Goal: Task Accomplishment & Management: Complete application form

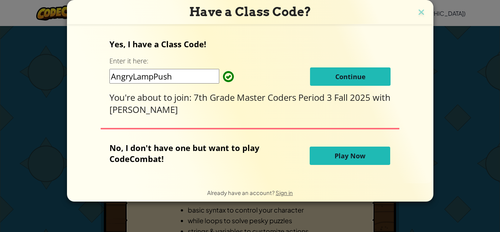
drag, startPoint x: 196, startPoint y: 83, endPoint x: 211, endPoint y: 65, distance: 23.3
click at [211, 65] on div "Yes, I have a Class Code! Enter it here: AngryLampPush Continue You're about to…" at bounding box center [249, 76] width 281 height 77
click at [351, 79] on span "Continue" at bounding box center [350, 76] width 30 height 9
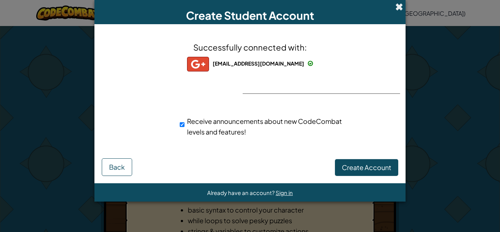
click at [399, 7] on span at bounding box center [399, 7] width 8 height 8
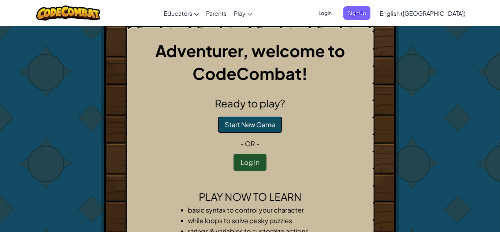
click at [251, 125] on button "Start New Game" at bounding box center [250, 124] width 64 height 17
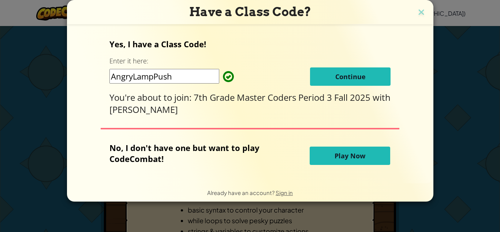
click at [346, 71] on button "Continue" at bounding box center [350, 76] width 81 height 18
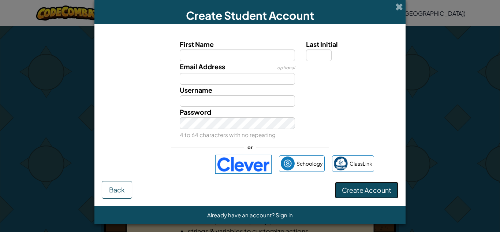
click at [370, 189] on span "Create Account" at bounding box center [366, 190] width 49 height 8
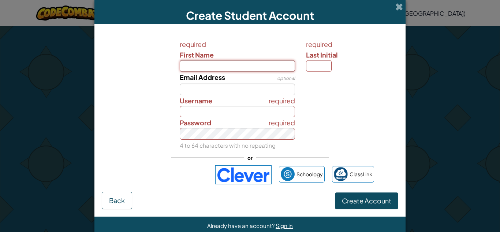
click at [234, 60] on input "First Name" at bounding box center [238, 66] width 116 height 12
type input "[PERSON_NAME]"
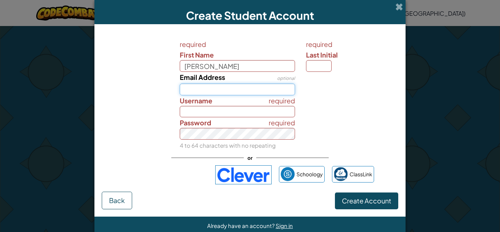
click at [202, 89] on input "Email Address" at bounding box center [238, 89] width 116 height 12
type input "[PERSON_NAME]"
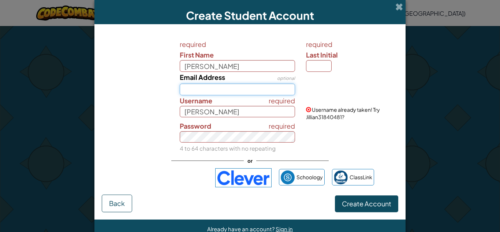
type input "[EMAIL_ADDRESS][DOMAIN_NAME]"
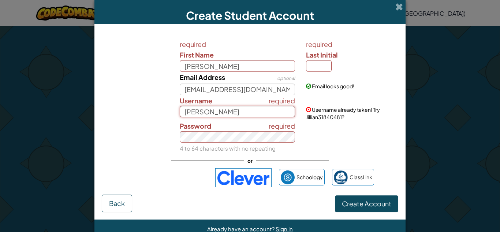
click at [228, 111] on input "[PERSON_NAME]" at bounding box center [238, 112] width 116 height 12
click at [335, 195] on button "Create Account" at bounding box center [366, 203] width 63 height 17
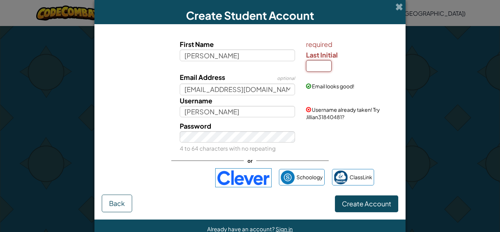
click at [322, 67] on input "Last Initial" at bounding box center [319, 66] width 26 height 12
type input "A"
type input "JillianA"
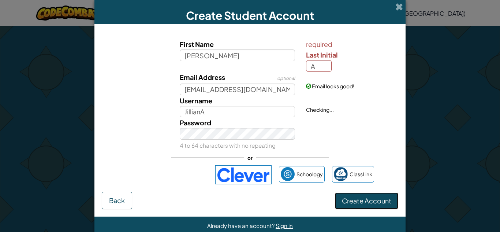
click at [355, 203] on span "Create Account" at bounding box center [366, 200] width 49 height 8
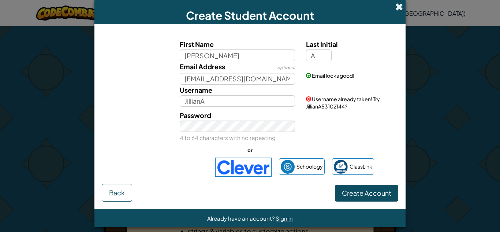
click at [397, 11] on span at bounding box center [399, 7] width 8 height 8
